Goal: Transaction & Acquisition: Purchase product/service

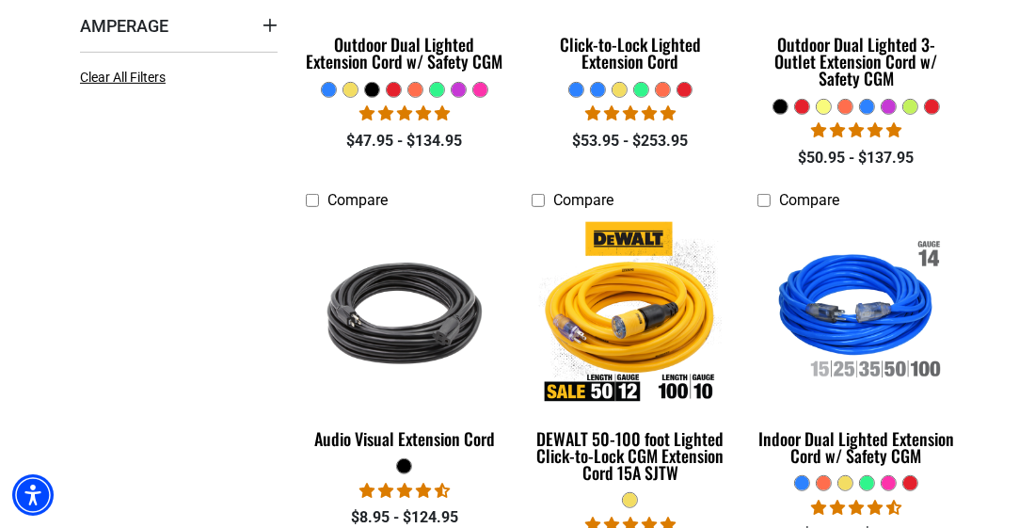
scroll to position [714, 0]
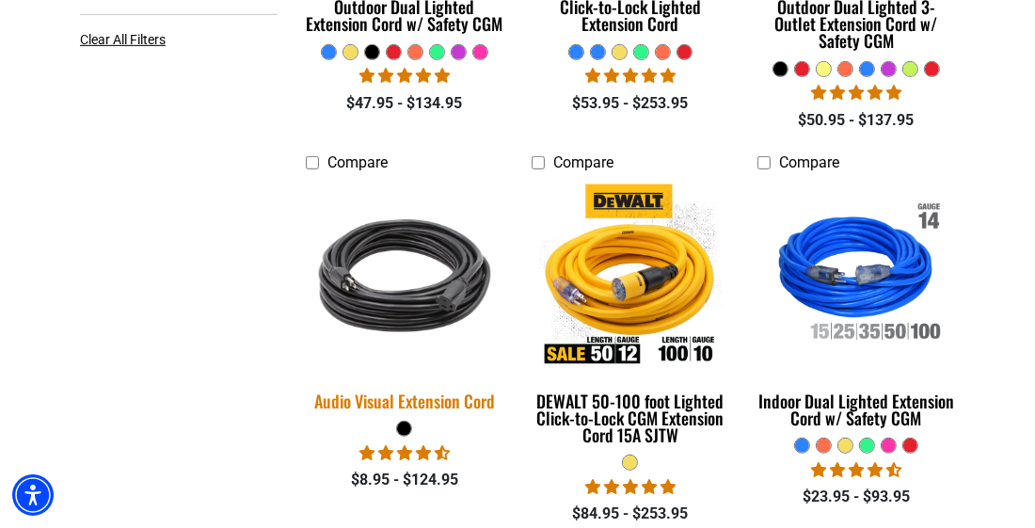
click at [410, 280] on img at bounding box center [405, 275] width 226 height 203
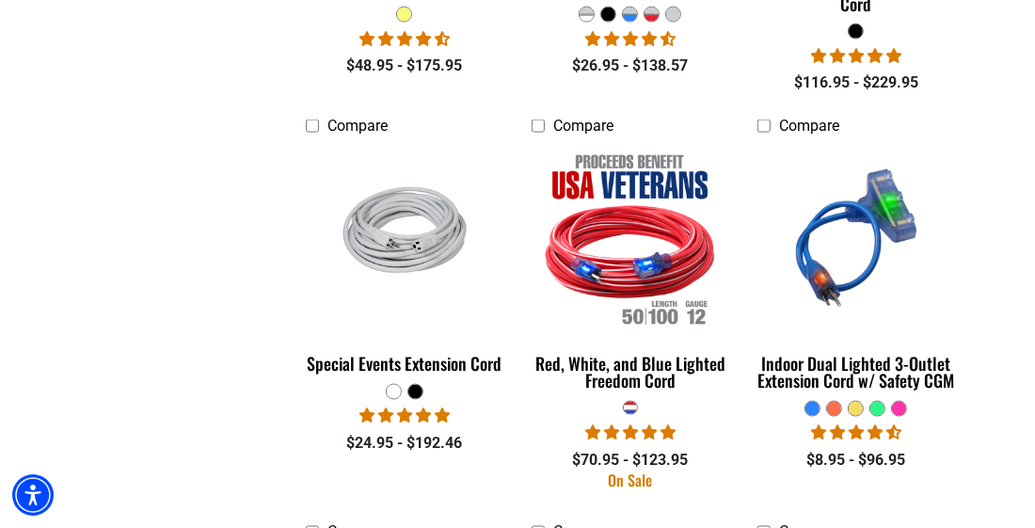
scroll to position [2295, 0]
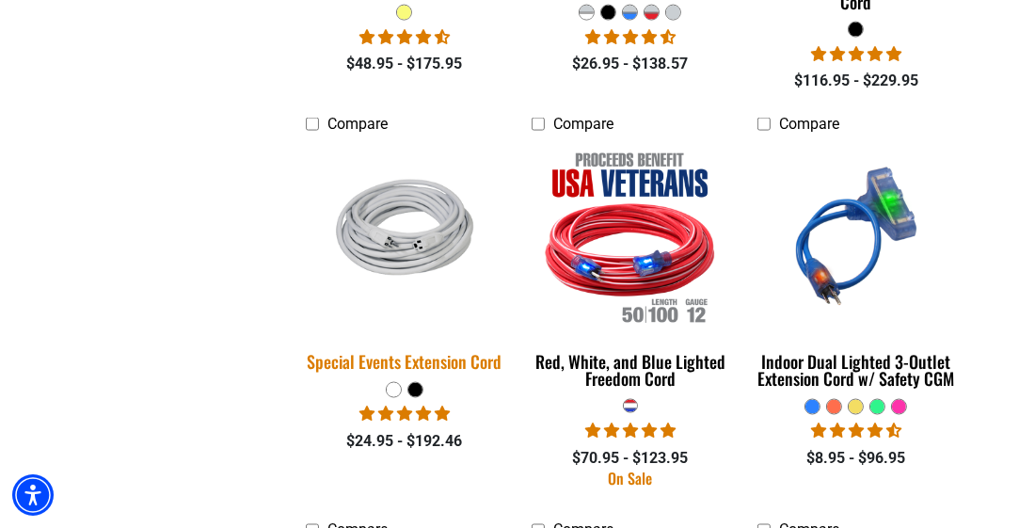
click at [408, 236] on img at bounding box center [405, 236] width 226 height 147
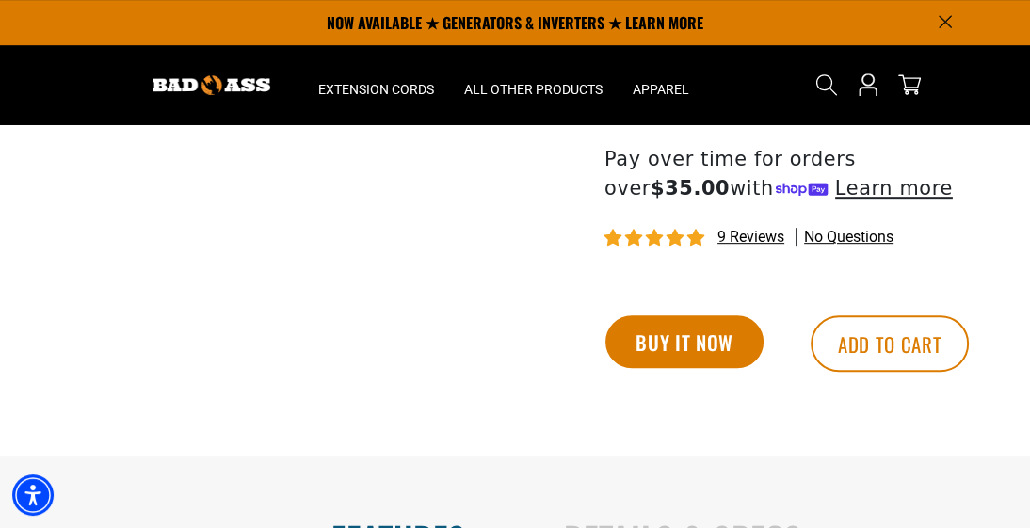
scroll to position [684, 0]
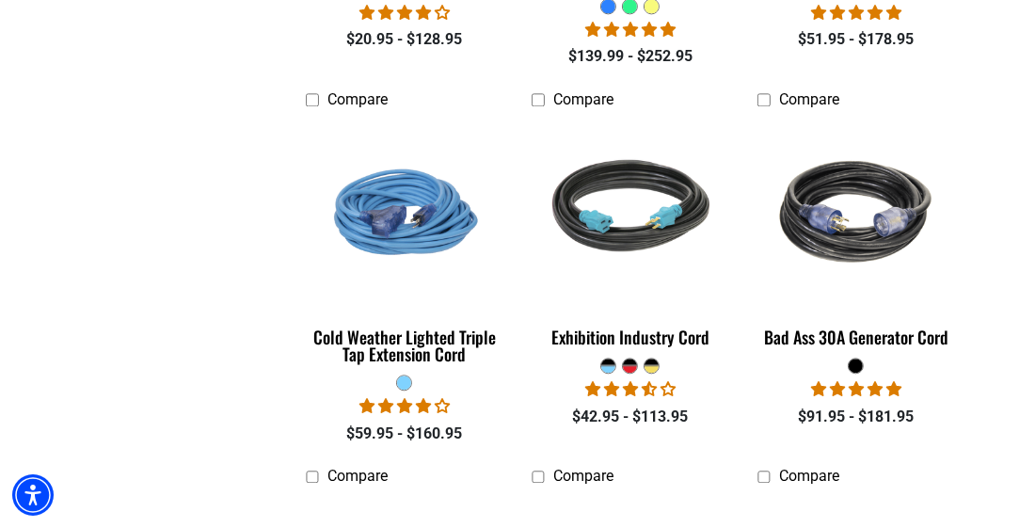
scroll to position [3499, 0]
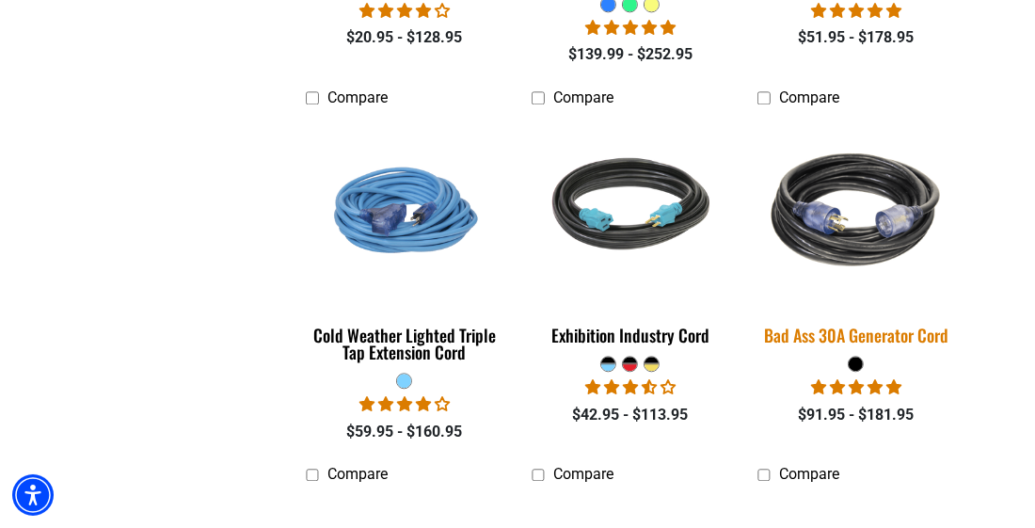
click at [825, 242] on img at bounding box center [857, 209] width 226 height 203
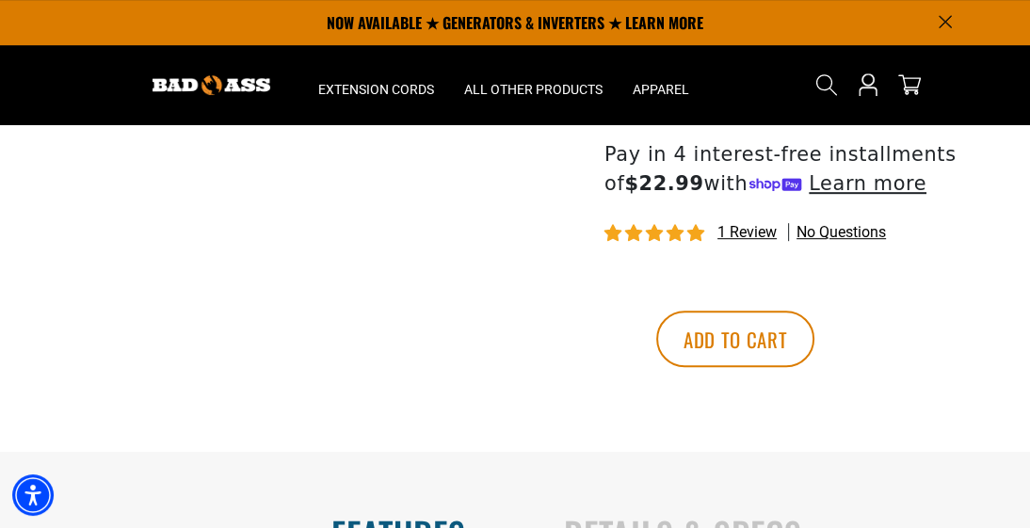
scroll to position [790, 0]
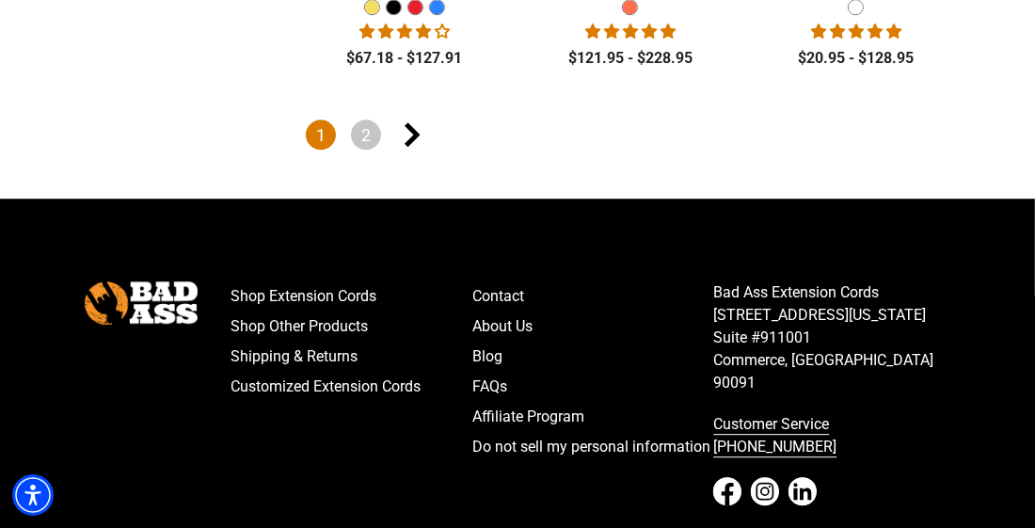
scroll to position [4251, 0]
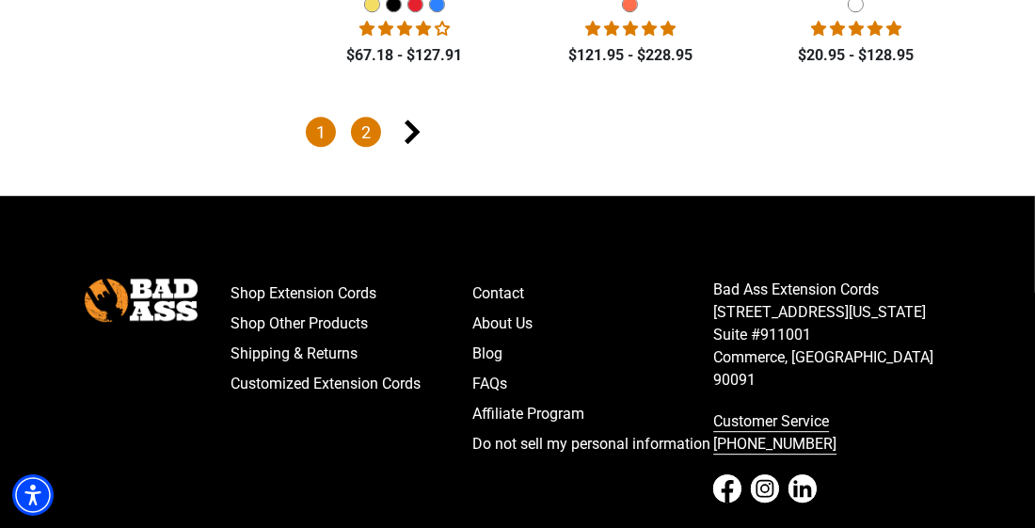
click at [367, 117] on link "2" at bounding box center [366, 132] width 30 height 30
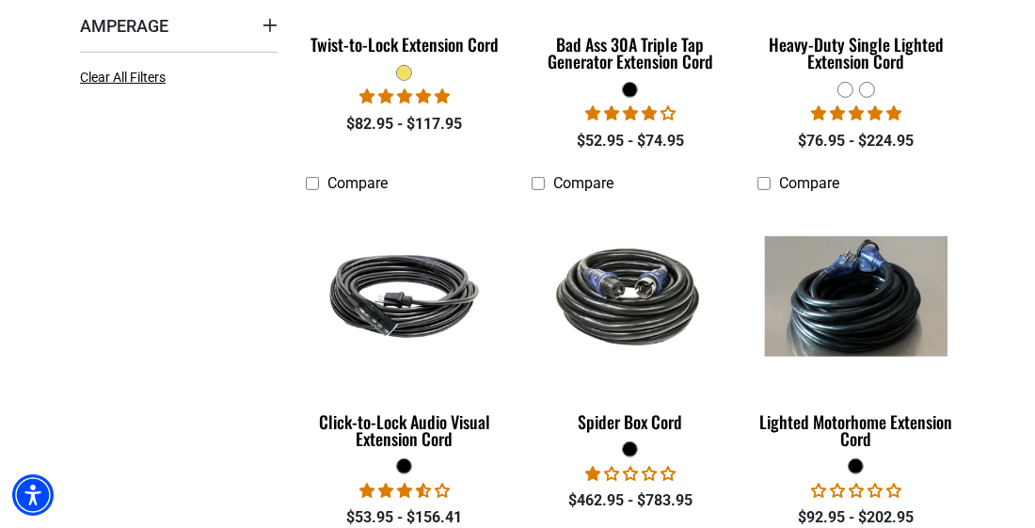
scroll to position [714, 0]
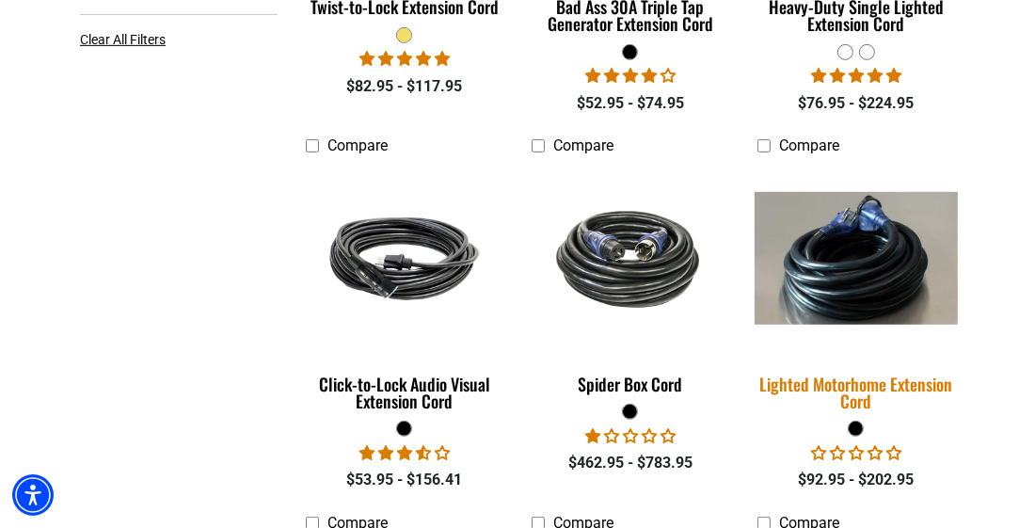
click at [825, 280] on img at bounding box center [857, 259] width 226 height 134
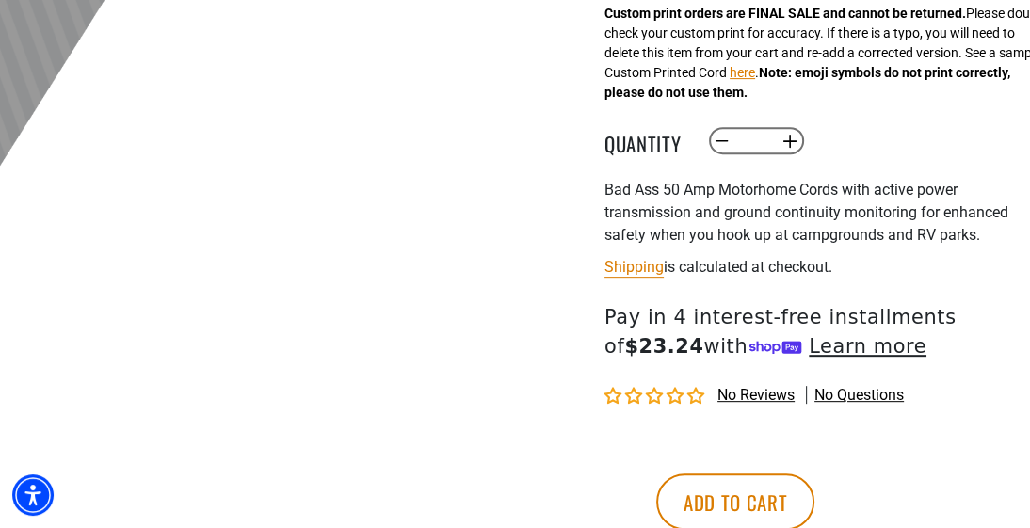
scroll to position [639, 0]
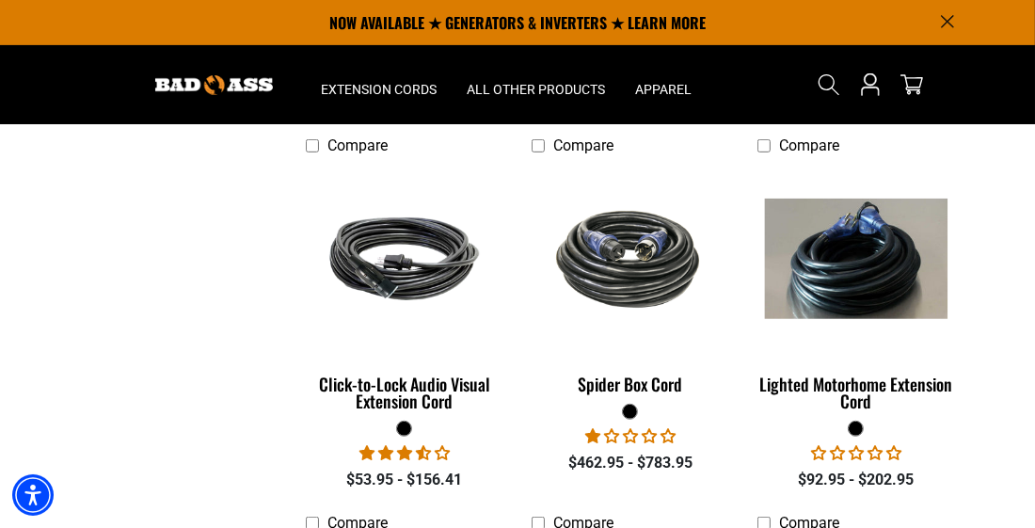
scroll to position [677, 0]
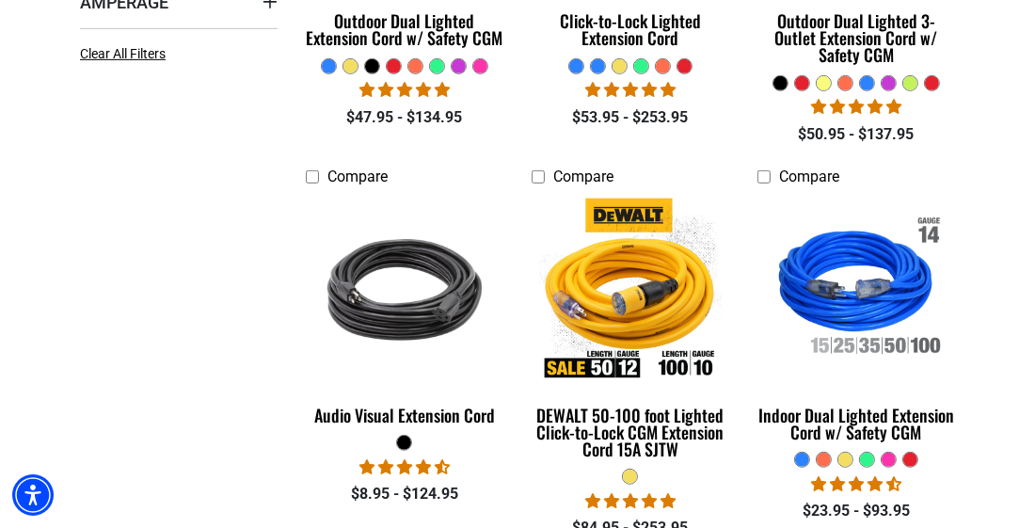
scroll to position [752, 0]
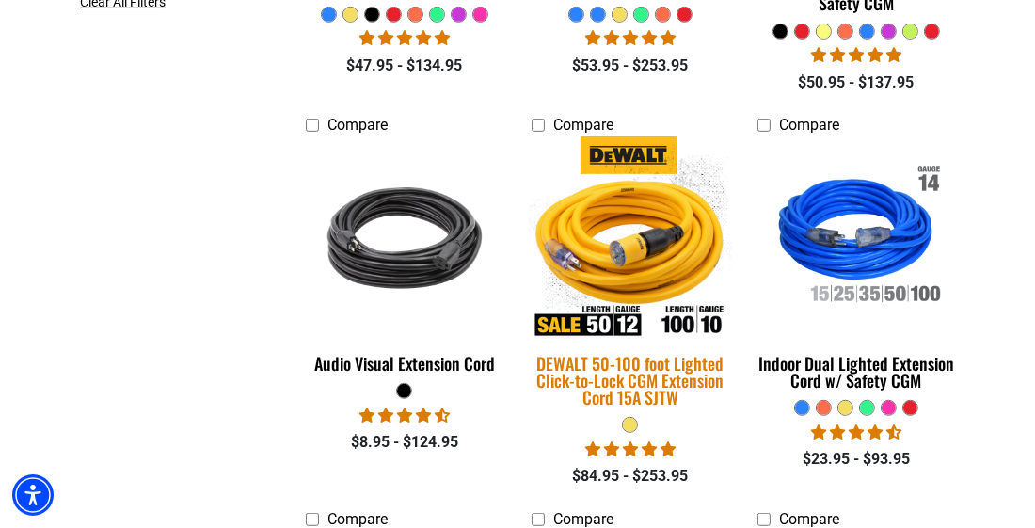
click at [649, 253] on img at bounding box center [631, 237] width 226 height 203
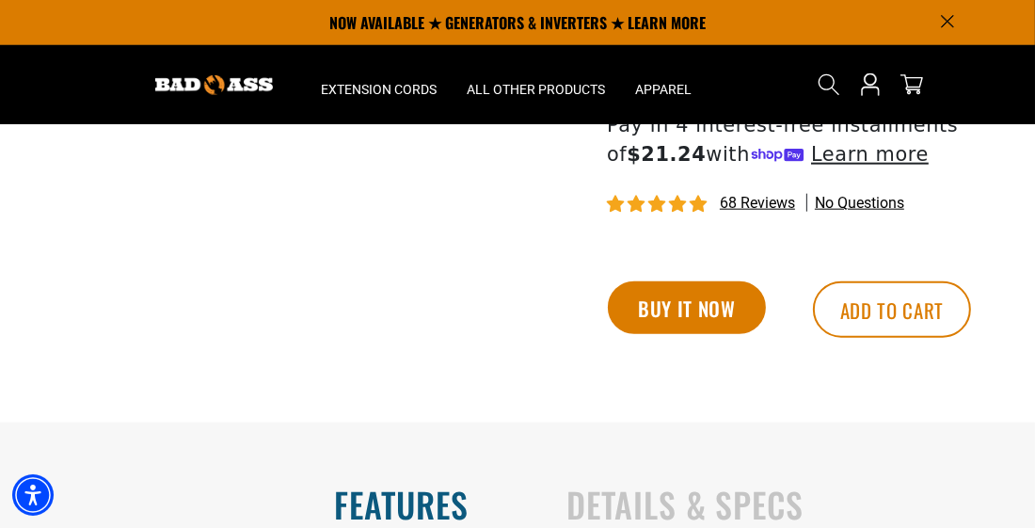
scroll to position [1730, 0]
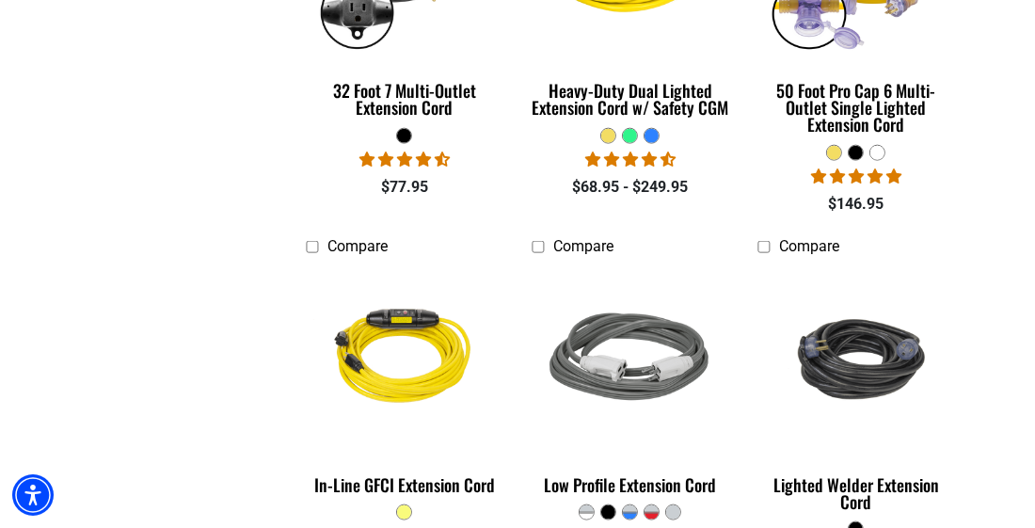
scroll to position [1918, 0]
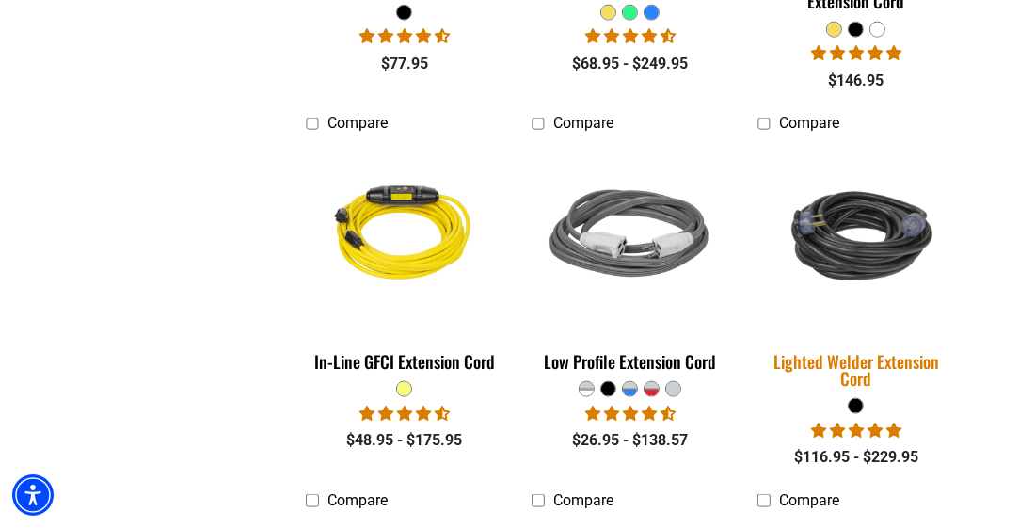
click at [823, 234] on img at bounding box center [857, 236] width 226 height 136
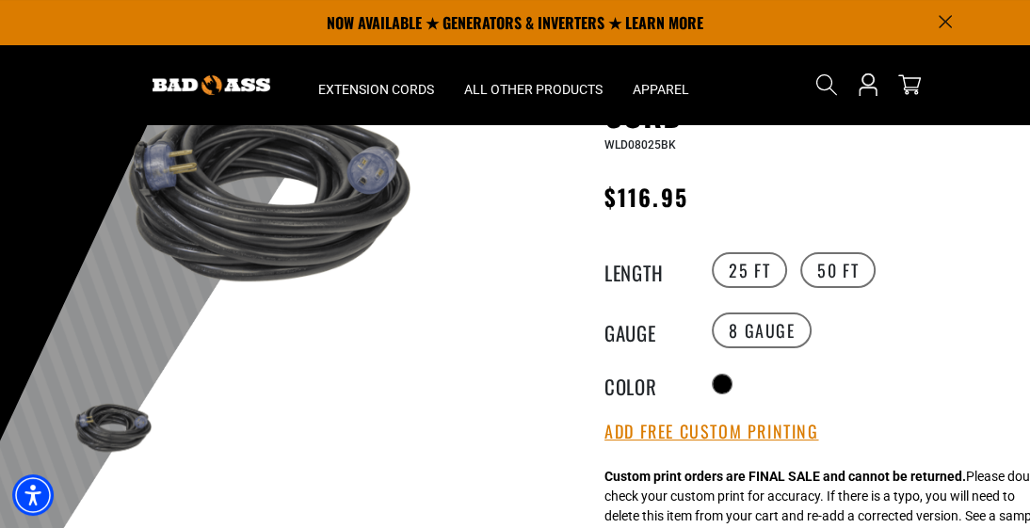
scroll to position [37, 0]
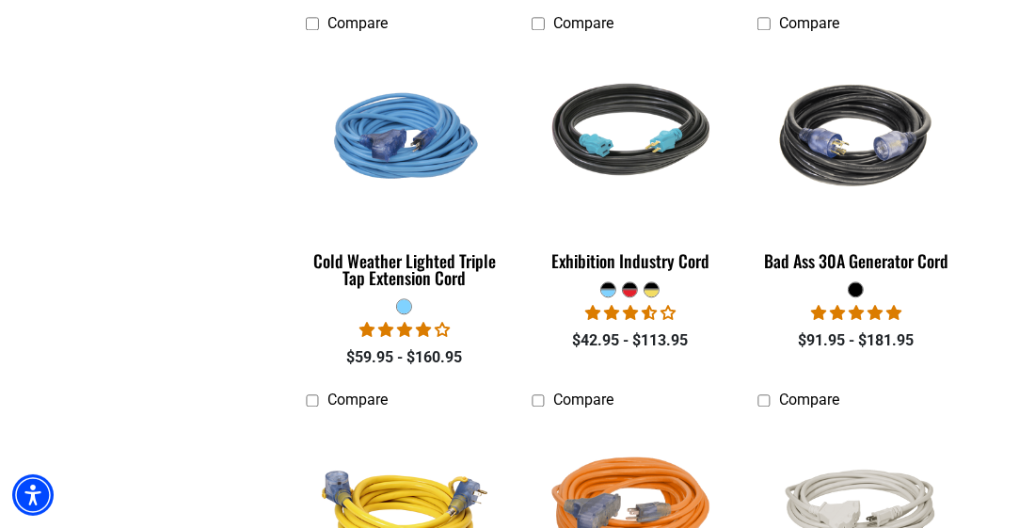
scroll to position [3649, 0]
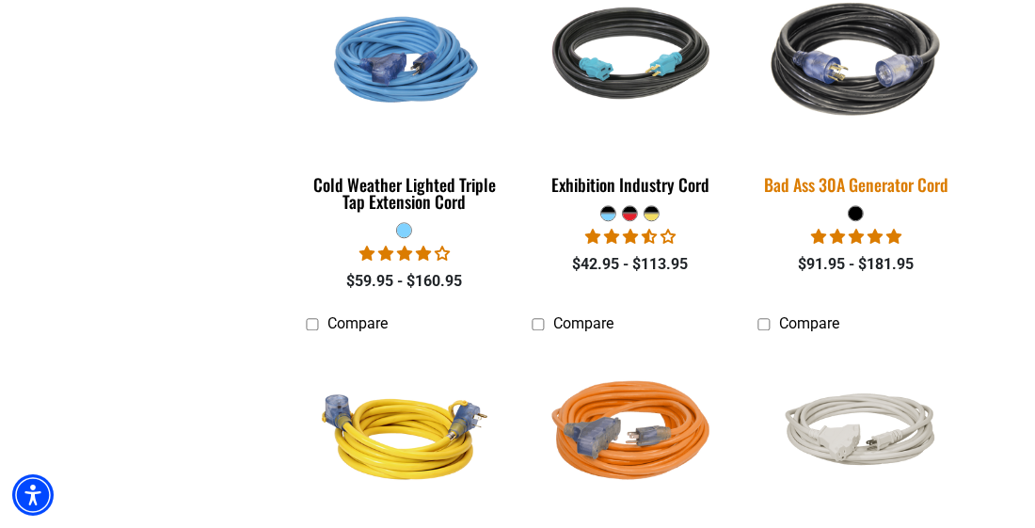
click at [838, 77] on img at bounding box center [857, 59] width 226 height 203
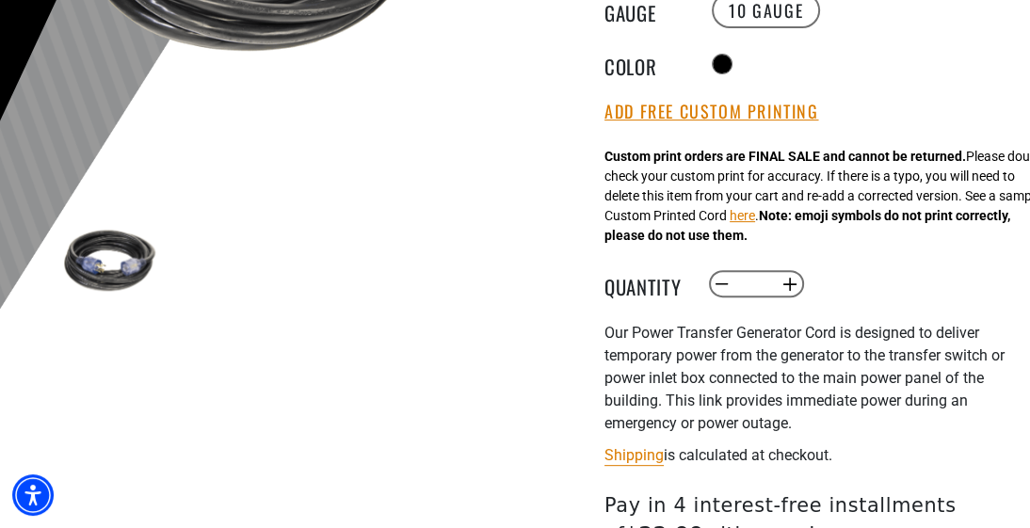
scroll to position [564, 0]
